Goal: Information Seeking & Learning: Learn about a topic

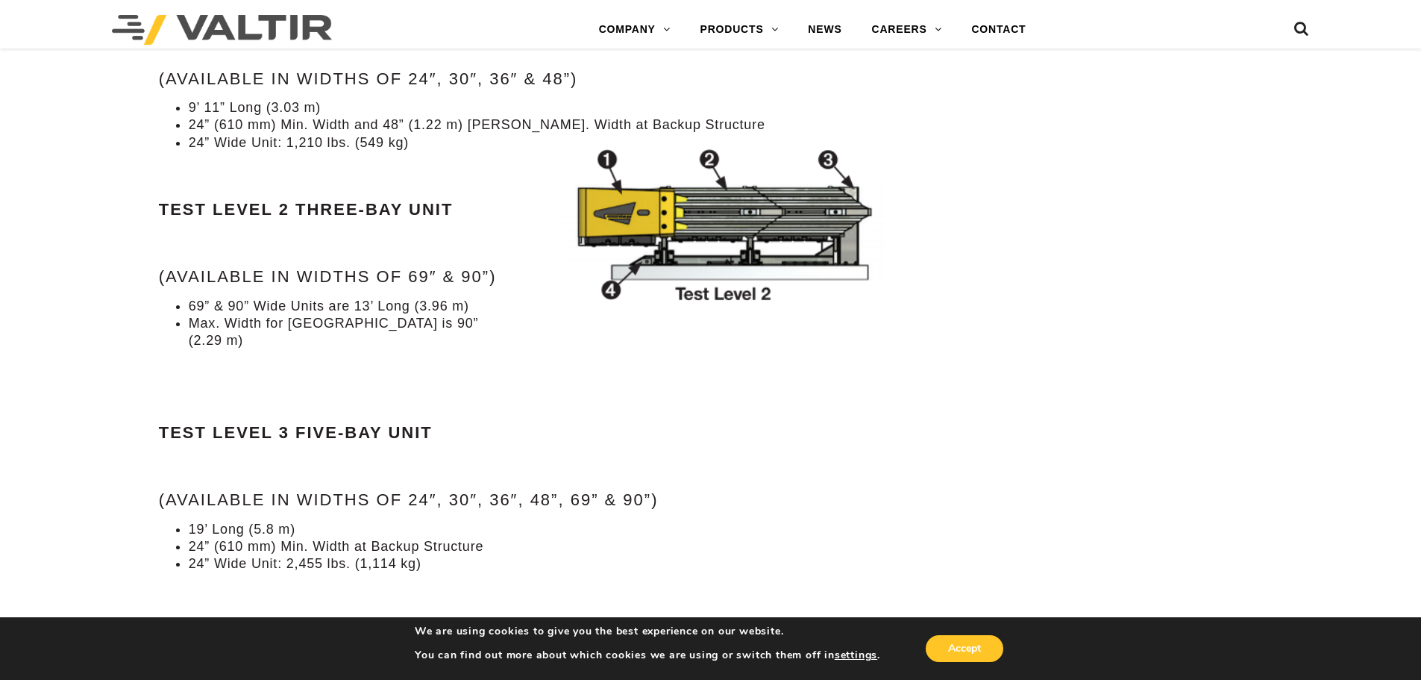
scroll to position [1641, 0]
drag, startPoint x: 430, startPoint y: 304, endPoint x: 468, endPoint y: 306, distance: 37.4
click at [485, 304] on li "69” & 90” Wide Units are 13’ Long (3.96 m)" at bounding box center [548, 307] width 718 height 17
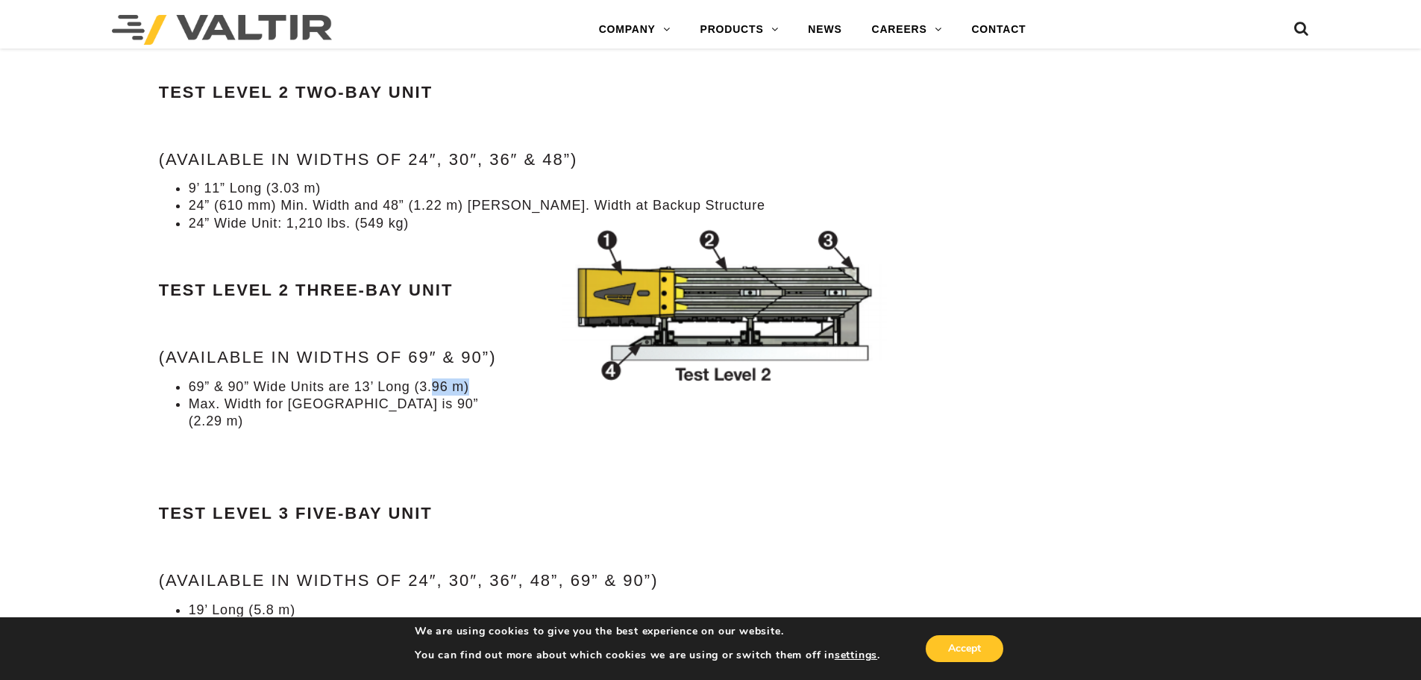
scroll to position [1567, 0]
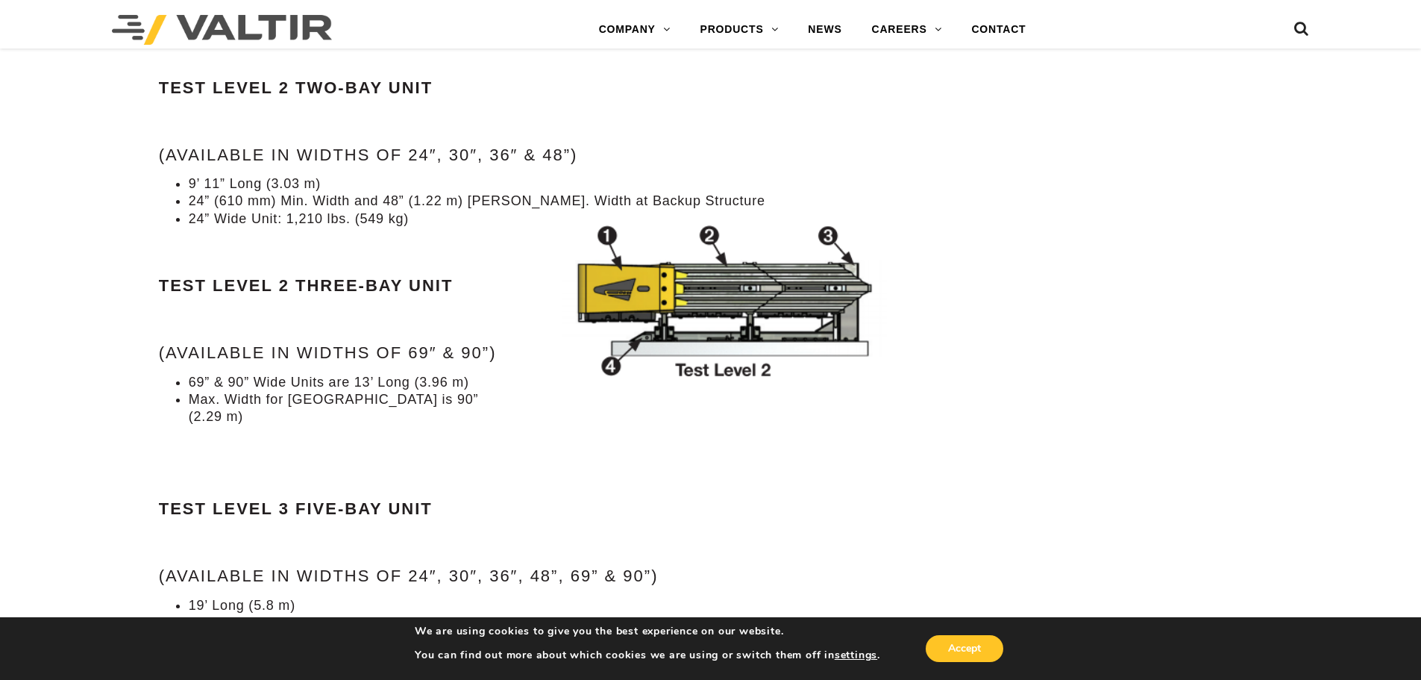
click at [277, 399] on li "Max. Width for [GEOGRAPHIC_DATA] is 90” (2.29 m)" at bounding box center [548, 408] width 718 height 35
drag, startPoint x: 265, startPoint y: 383, endPoint x: 451, endPoint y: 383, distance: 186.5
click at [451, 383] on li "69” & 90” Wide Units are 13’ Long (3.96 m)" at bounding box center [548, 382] width 718 height 17
drag, startPoint x: 401, startPoint y: 395, endPoint x: 457, endPoint y: 413, distance: 58.0
click at [457, 413] on div "Specifications Test Level 2 Two-Bay Unit (Available in widths of 24″, 30″, 36″ …" at bounding box center [533, 421] width 748 height 923
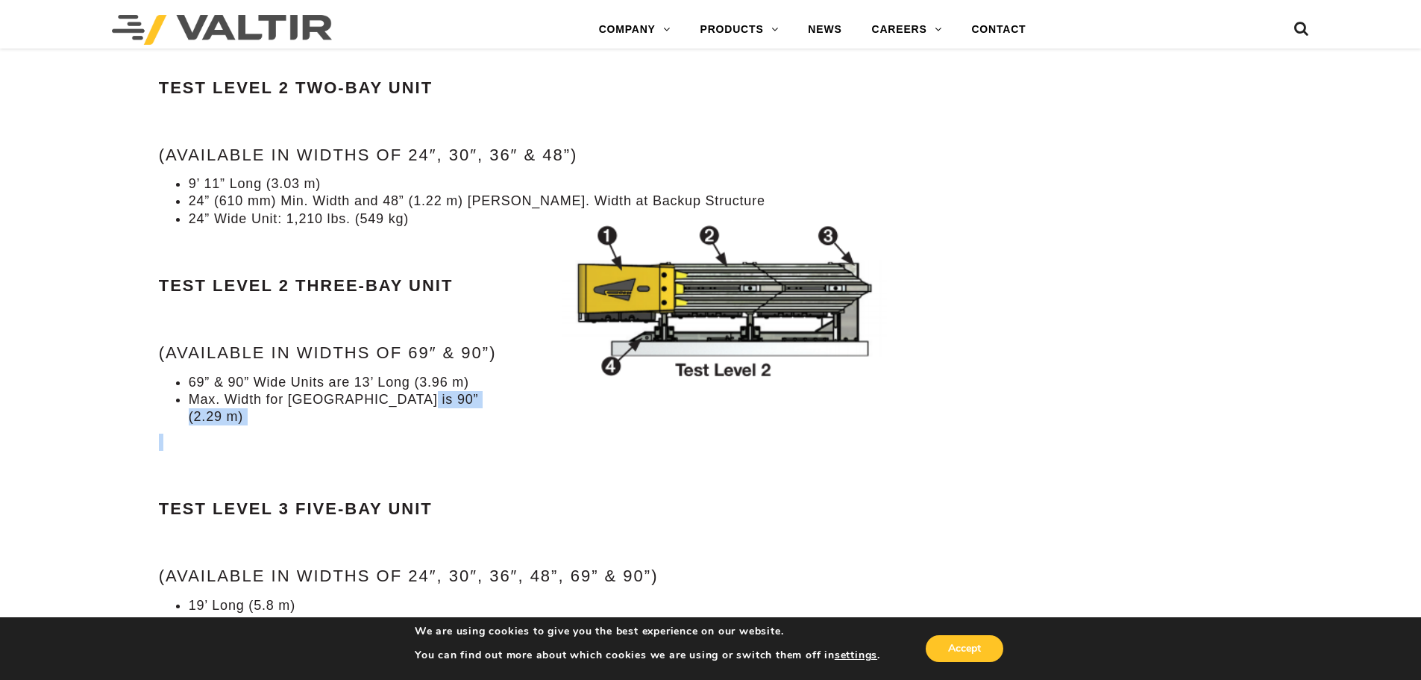
click at [457, 413] on div "Specifications Test Level 2 Two-Bay Unit (Available in widths of 24″, 30″, 36″ …" at bounding box center [533, 421] width 748 height 923
drag, startPoint x: 190, startPoint y: 220, endPoint x: 210, endPoint y: 219, distance: 20.2
click at [210, 219] on li "24” Wide Unit: 1,210 lbs. (549 kg)" at bounding box center [548, 218] width 718 height 17
click at [308, 192] on li "9’ 11” Long (3.03 m)" at bounding box center [548, 183] width 718 height 17
drag, startPoint x: 409, startPoint y: 200, endPoint x: 501, endPoint y: 204, distance: 92.6
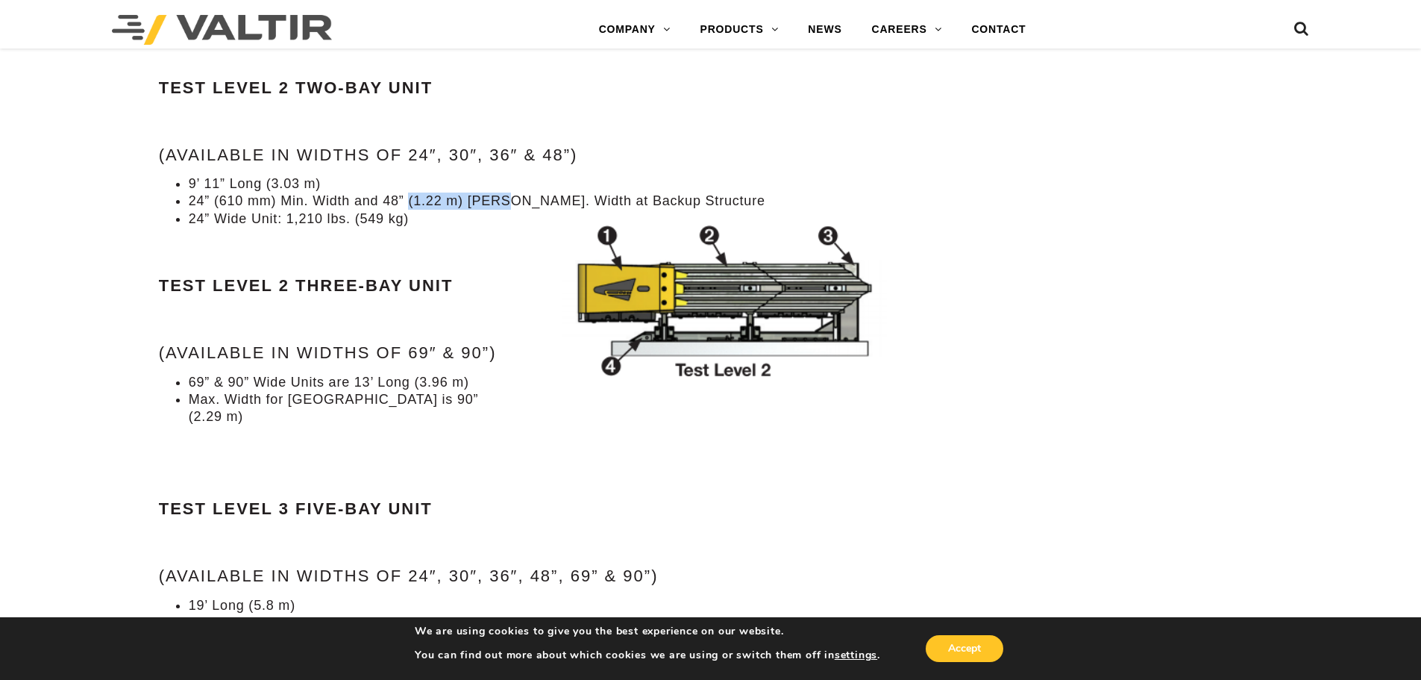
click at [501, 204] on li "24” (610 mm) Min. Width and 48” (1.22 m) [PERSON_NAME]. Width at Backup Structu…" at bounding box center [548, 200] width 718 height 17
click at [500, 204] on li "24” (610 mm) Min. Width and 48” (1.22 m) [PERSON_NAME]. Width at Backup Structu…" at bounding box center [548, 200] width 718 height 17
click at [320, 194] on ul "9’ 11” Long (3.03 m) 24” (610 mm) Min. Width and 48” (1.22 m) [PERSON_NAME]. Wi…" at bounding box center [533, 201] width 748 height 52
click at [266, 178] on li "9’ 11” Long (3.03 m)" at bounding box center [548, 183] width 718 height 17
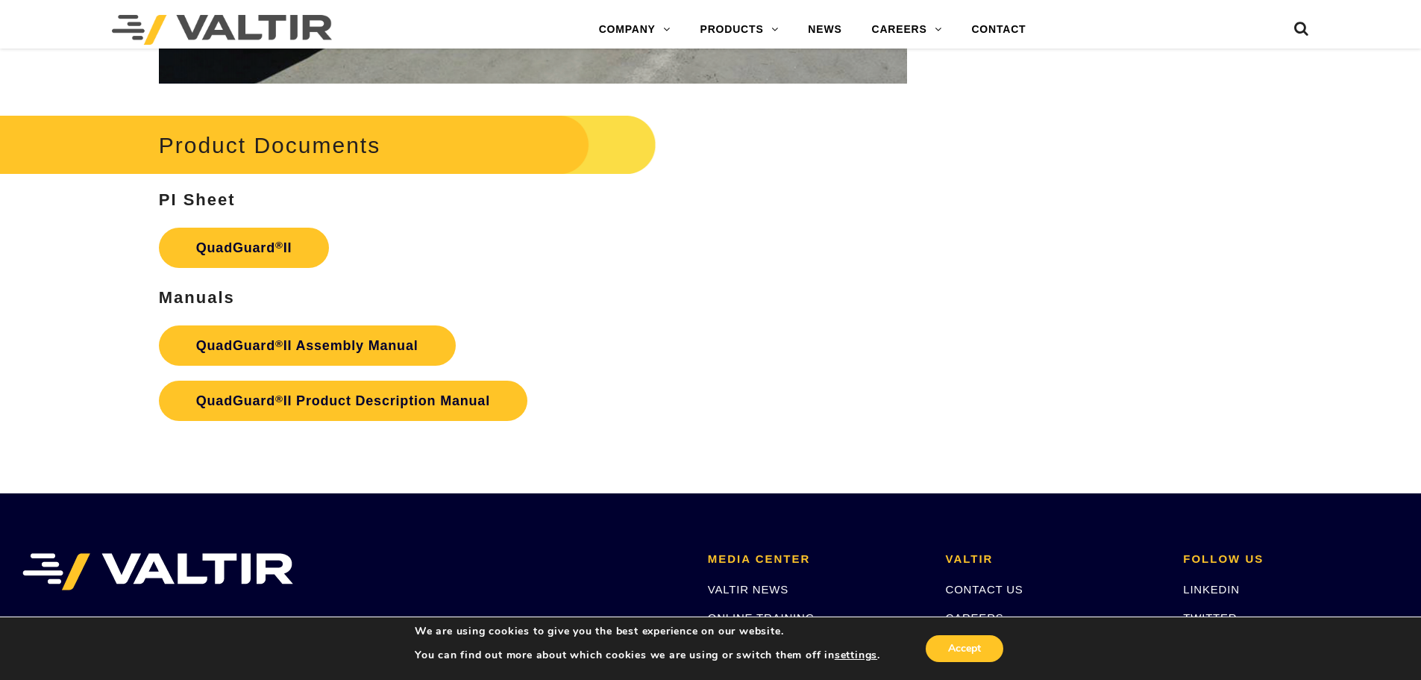
scroll to position [2835, 0]
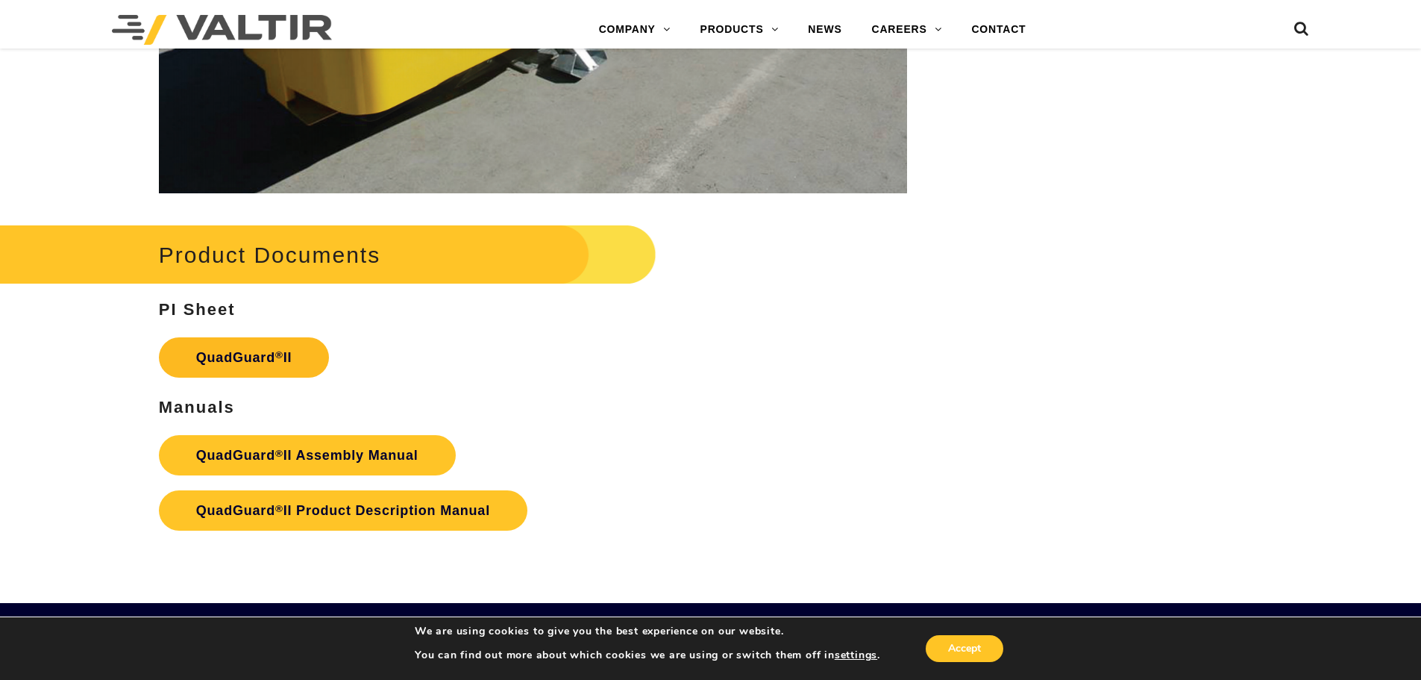
click at [267, 337] on link "QuadGuard ® II" at bounding box center [244, 357] width 171 height 40
